Goal: Task Accomplishment & Management: Use online tool/utility

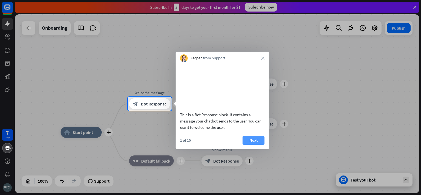
click at [254, 145] on button "Next" at bounding box center [254, 140] width 22 height 9
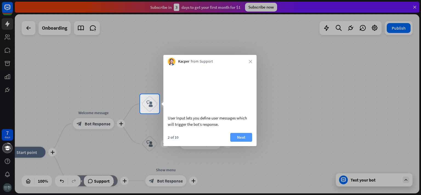
click at [242, 142] on button "Next" at bounding box center [241, 137] width 22 height 9
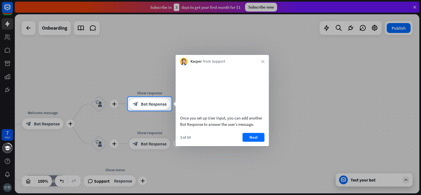
click at [263, 63] on div "Kacper from Support close" at bounding box center [222, 60] width 93 height 10
click at [262, 61] on icon "close" at bounding box center [262, 61] width 3 height 3
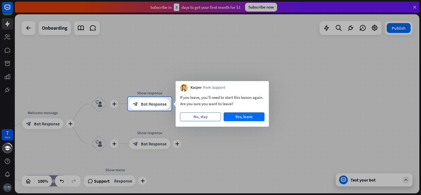
click at [199, 117] on button "No, stay" at bounding box center [200, 116] width 41 height 9
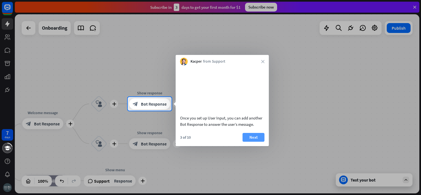
click at [254, 142] on button "Next" at bounding box center [254, 137] width 22 height 9
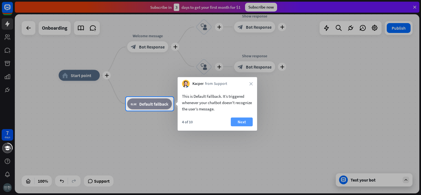
click at [243, 120] on button "Next" at bounding box center [242, 121] width 22 height 9
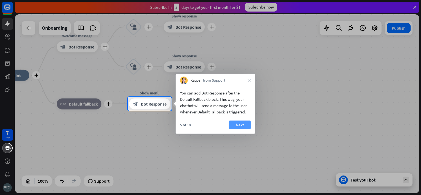
click at [242, 124] on button "Next" at bounding box center [240, 124] width 22 height 9
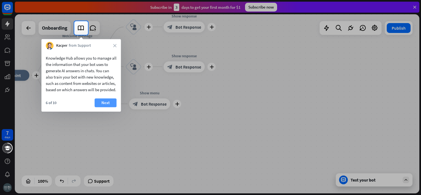
click at [105, 107] on button "Next" at bounding box center [106, 102] width 22 height 9
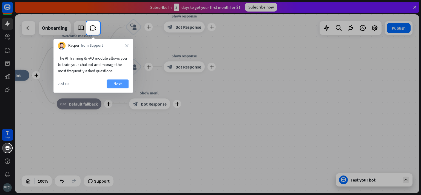
click at [113, 83] on button "Next" at bounding box center [118, 83] width 22 height 9
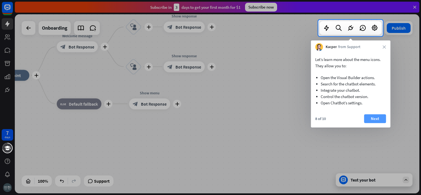
click at [373, 118] on button "Next" at bounding box center [375, 118] width 22 height 9
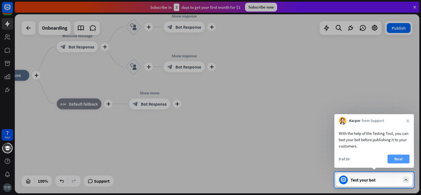
click at [399, 158] on button "Next" at bounding box center [399, 158] width 22 height 9
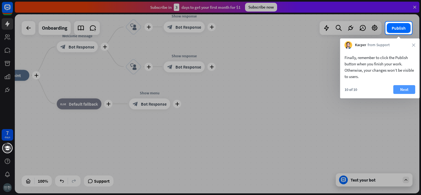
click at [403, 90] on button "Next" at bounding box center [405, 89] width 22 height 9
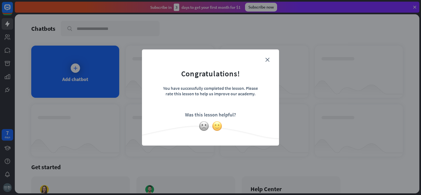
click at [218, 126] on img at bounding box center [217, 126] width 10 height 10
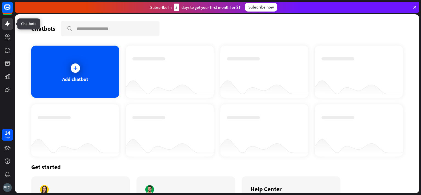
click at [7, 25] on icon at bounding box center [7, 23] width 4 height 5
drag, startPoint x: 8, startPoint y: 7, endPoint x: 25, endPoint y: 6, distance: 16.8
click at [25, 6] on div "14 days close Product Help First steps Get started with ChatBot Help Center Fol…" at bounding box center [210, 97] width 421 height 195
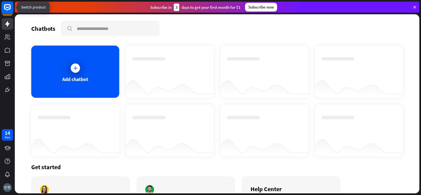
click at [8, 7] on icon at bounding box center [7, 7] width 13 height 13
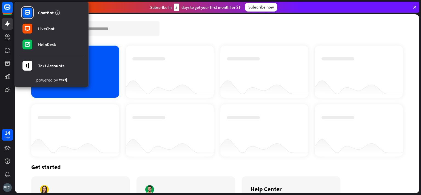
click at [213, 33] on div "Chatbots search" at bounding box center [217, 28] width 372 height 15
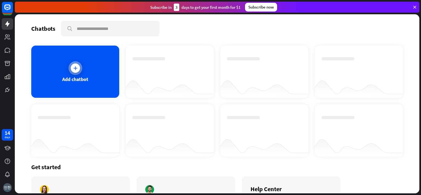
click at [76, 65] on icon at bounding box center [75, 67] width 5 height 5
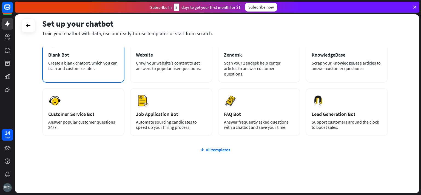
scroll to position [42, 0]
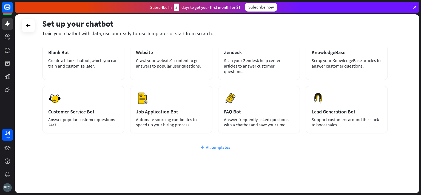
click at [217, 144] on div "All templates" at bounding box center [215, 146] width 346 height 5
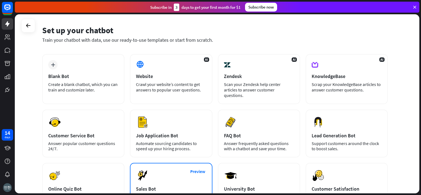
scroll to position [0, 0]
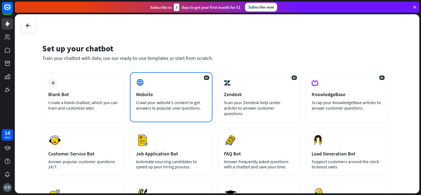
click at [147, 103] on div "Crawl your website’s content to get answers to popular user questions." at bounding box center [171, 105] width 70 height 11
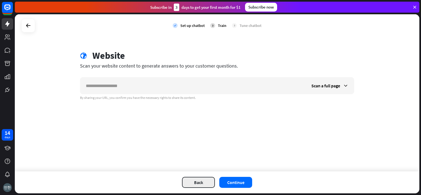
click at [200, 182] on button "Back" at bounding box center [198, 182] width 33 height 11
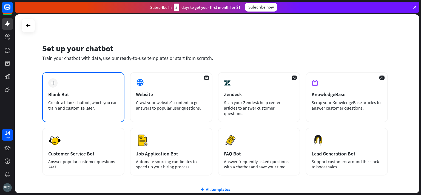
click at [58, 98] on div "plus Blank Bot Create a blank chatbot, which you can train and customize later." at bounding box center [83, 97] width 82 height 50
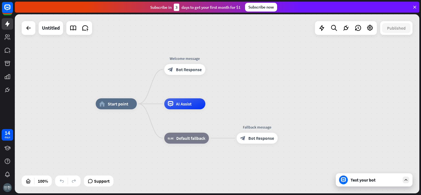
click at [364, 179] on div "Test your bot" at bounding box center [375, 179] width 49 height 5
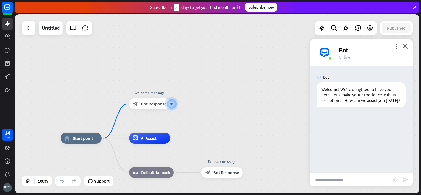
click at [366, 178] on input "text" at bounding box center [351, 180] width 83 height 14
type input "*"
type input "**********"
click at [405, 177] on icon "send" at bounding box center [405, 179] width 7 height 7
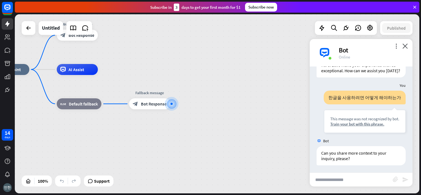
scroll to position [31, 0]
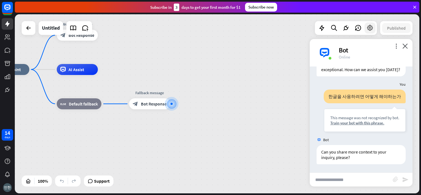
click at [370, 27] on icon at bounding box center [370, 27] width 7 height 7
